Goal: Task Accomplishment & Management: Use online tool/utility

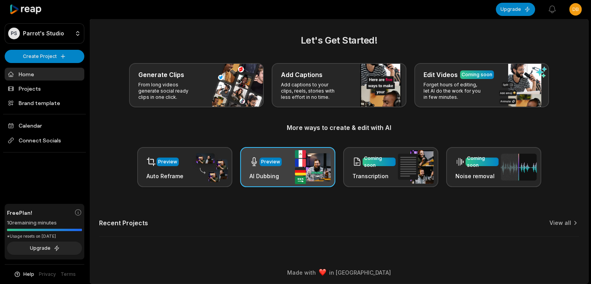
click at [261, 160] on div "Preview" at bounding box center [270, 161] width 19 height 7
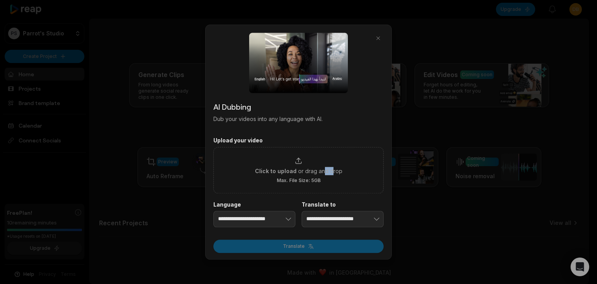
drag, startPoint x: 329, startPoint y: 153, endPoint x: 345, endPoint y: 146, distance: 17.5
click at [339, 148] on div "Click to upload or drag and drop Max. File Size: 5GB" at bounding box center [298, 170] width 170 height 46
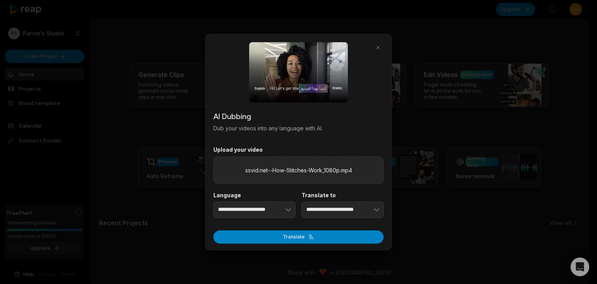
click at [367, 152] on label "Upload your video" at bounding box center [298, 149] width 170 height 7
click at [0, 0] on input "ssvid.net--How-Stitches-Work_1080p.mp4" at bounding box center [0, 0] width 0 height 0
type input "**********"
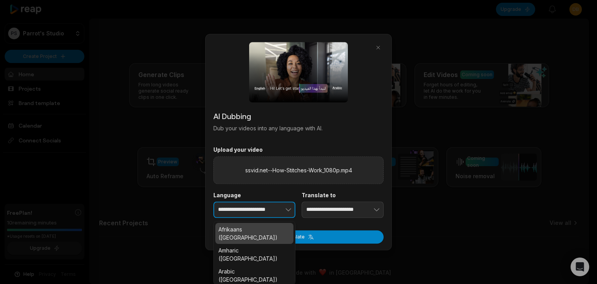
click at [277, 210] on button "button" at bounding box center [276, 209] width 38 height 16
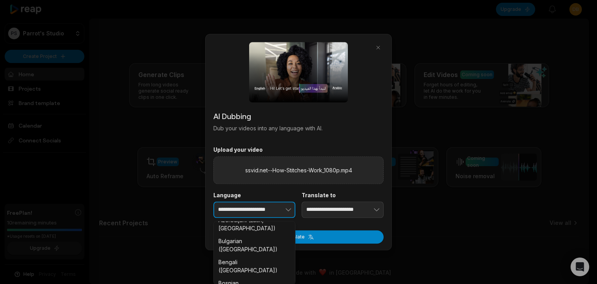
scroll to position [388, 0]
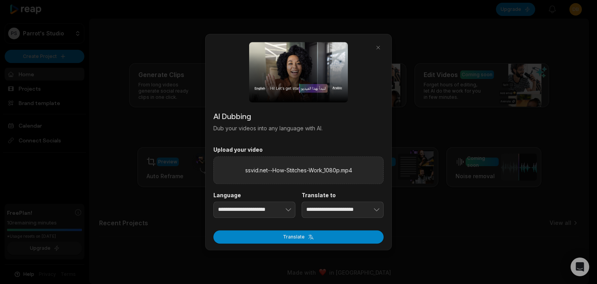
click at [341, 212] on div "**********" at bounding box center [298, 204] width 170 height 26
click at [342, 212] on input "**********" at bounding box center [342, 209] width 82 height 16
click at [378, 212] on icon "button" at bounding box center [376, 209] width 8 height 8
click at [367, 210] on button "button" at bounding box center [364, 209] width 38 height 16
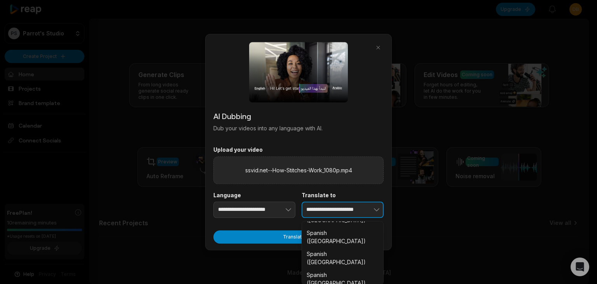
scroll to position [1321, 0]
click at [374, 207] on icon "button" at bounding box center [376, 209] width 8 height 8
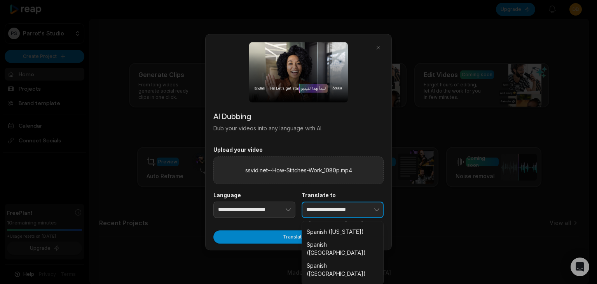
type input "**********"
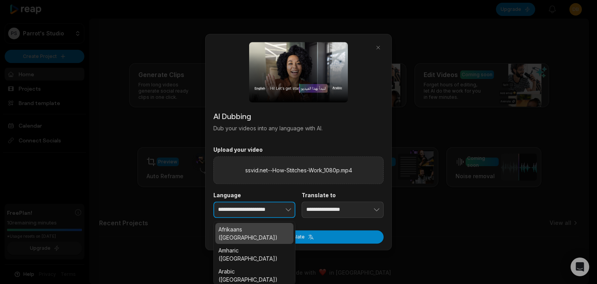
click at [290, 207] on icon "button" at bounding box center [288, 209] width 8 height 8
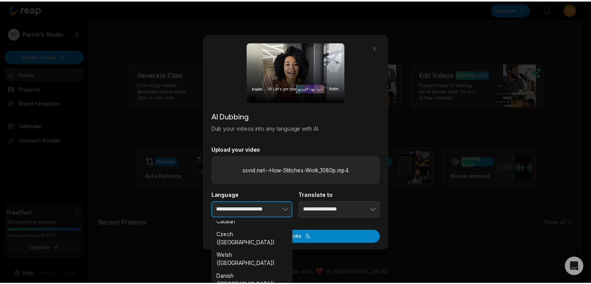
scroll to position [466, 0]
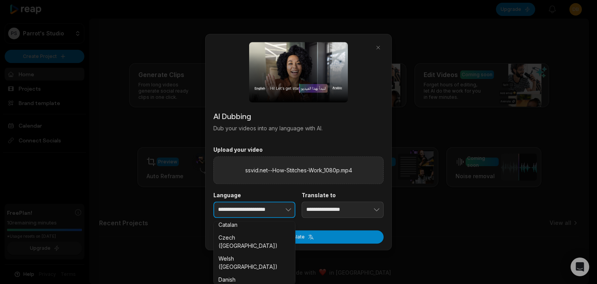
type input "**********"
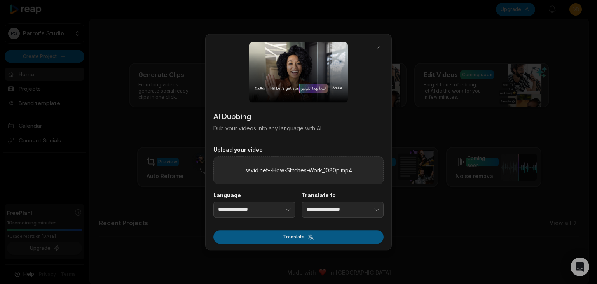
click at [324, 237] on button "Translate" at bounding box center [298, 236] width 170 height 13
click at [335, 240] on button "Translate" at bounding box center [298, 236] width 170 height 13
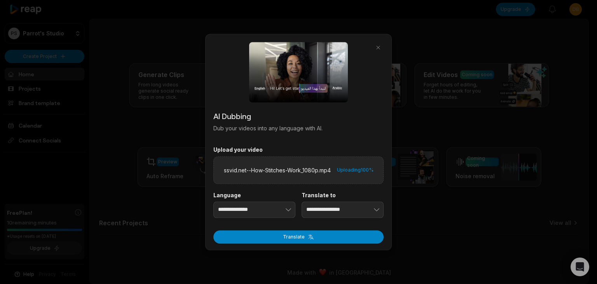
click at [352, 126] on p "Dub your videos into any language with AI." at bounding box center [298, 128] width 170 height 8
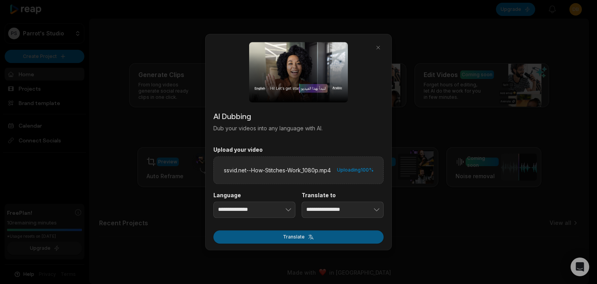
click at [325, 236] on button "Translate" at bounding box center [298, 236] width 170 height 13
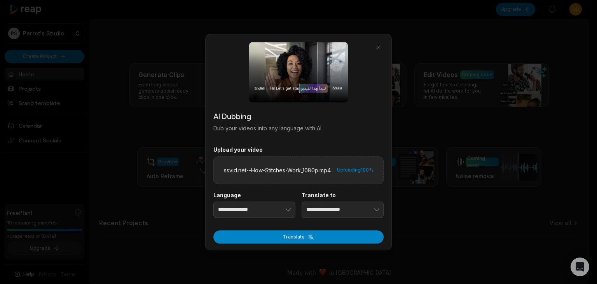
click at [166, 183] on div at bounding box center [298, 142] width 597 height 284
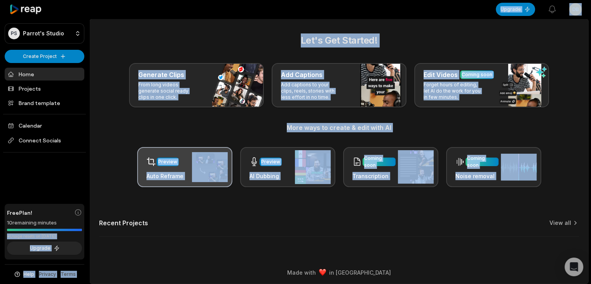
drag, startPoint x: 53, startPoint y: 227, endPoint x: 207, endPoint y: 182, distance: 160.6
click at [116, 226] on div "PS Parrot's Studio Create Project Home Projects Brand template Calendar Connect…" at bounding box center [295, 143] width 591 height 286
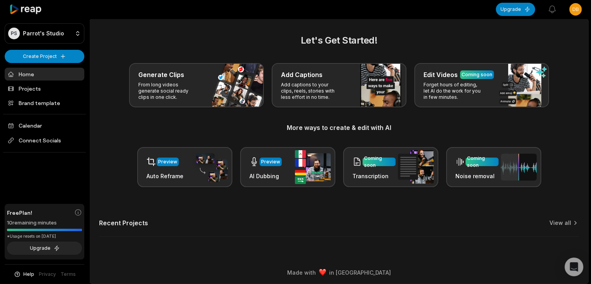
drag, startPoint x: 294, startPoint y: 250, endPoint x: 305, endPoint y: 198, distance: 53.2
click at [294, 249] on main "Let's Get Started! Generate Clips From long videos generate social ready clips …" at bounding box center [339, 140] width 498 height 242
